Goal: Entertainment & Leisure: Consume media (video, audio)

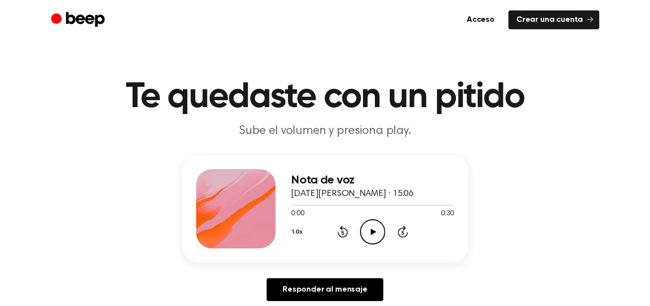
scroll to position [1209, 0]
click at [375, 232] on icon "Play Audio" at bounding box center [372, 232] width 25 height 25
click at [372, 233] on icon "Play Audio" at bounding box center [372, 232] width 25 height 25
